Goal: Information Seeking & Learning: Learn about a topic

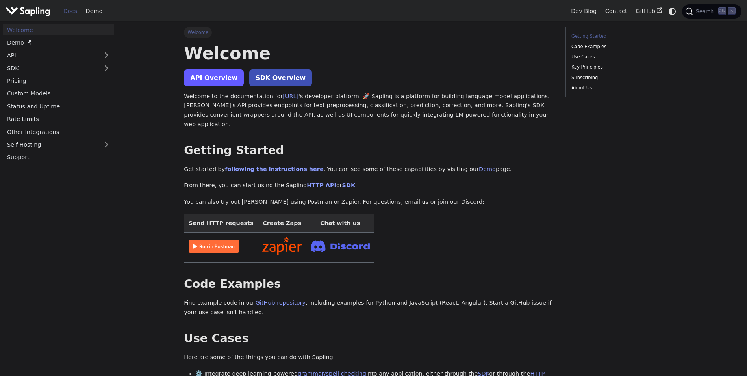
click at [226, 83] on link "API Overview" at bounding box center [214, 77] width 60 height 17
